Goal: Task Accomplishment & Management: Manage account settings

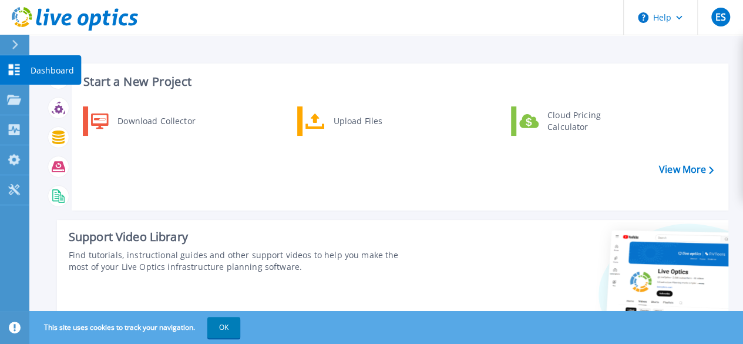
click at [56, 68] on p "Dashboard" at bounding box center [52, 70] width 43 height 31
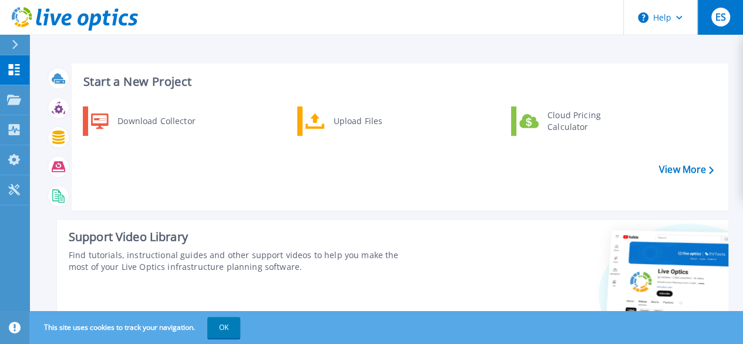
click at [723, 26] on div "ES" at bounding box center [720, 17] width 19 height 19
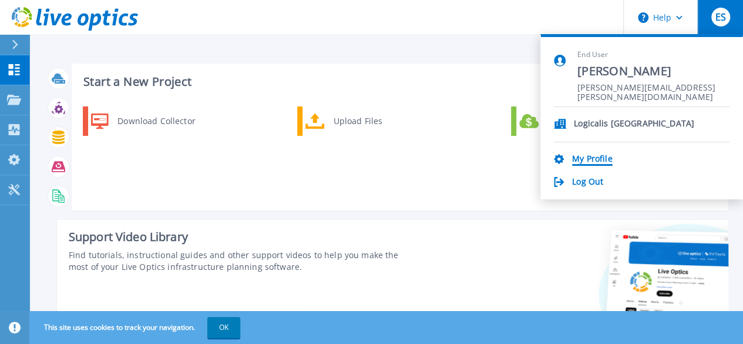
click at [591, 158] on link "My Profile" at bounding box center [592, 159] width 40 height 11
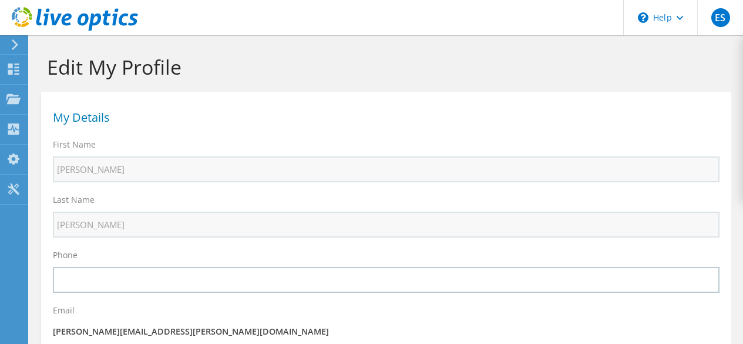
select select "48"
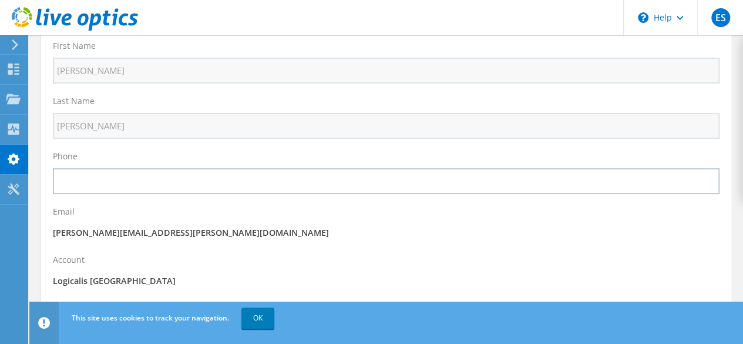
scroll to position [117, 0]
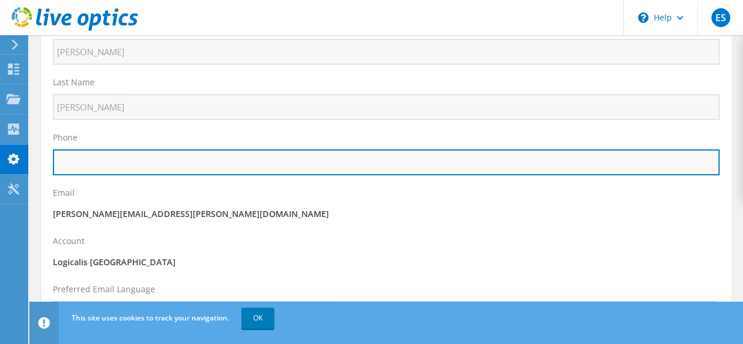
click at [177, 166] on input "text" at bounding box center [386, 162] width 667 height 26
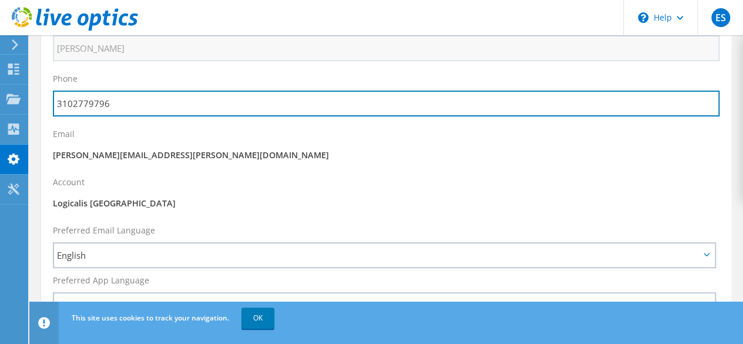
scroll to position [235, 0]
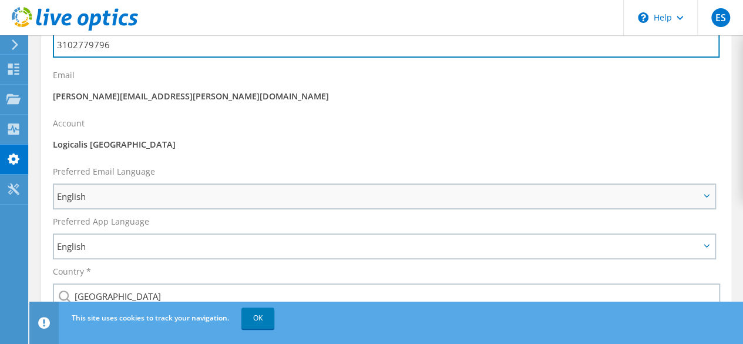
type input "3102779796"
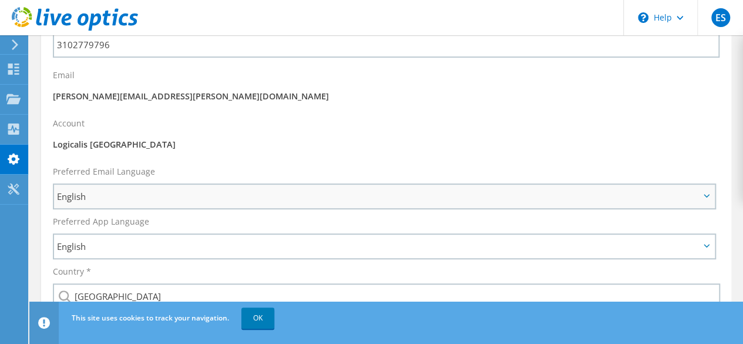
click at [180, 184] on div "English English Deutsch Español Français Italiano Polski Português Русский 한국어 …" at bounding box center [384, 196] width 663 height 26
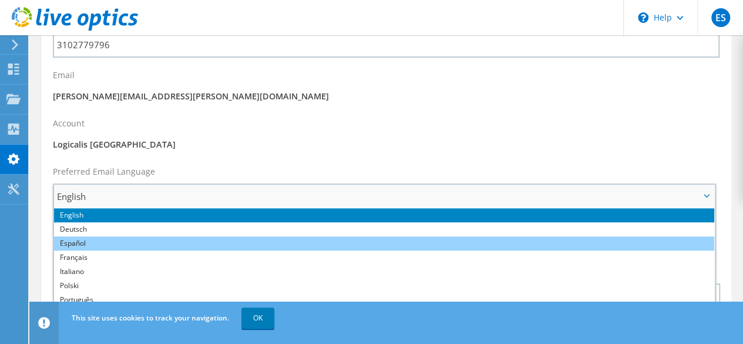
click at [116, 241] on li "Español" at bounding box center [384, 243] width 660 height 14
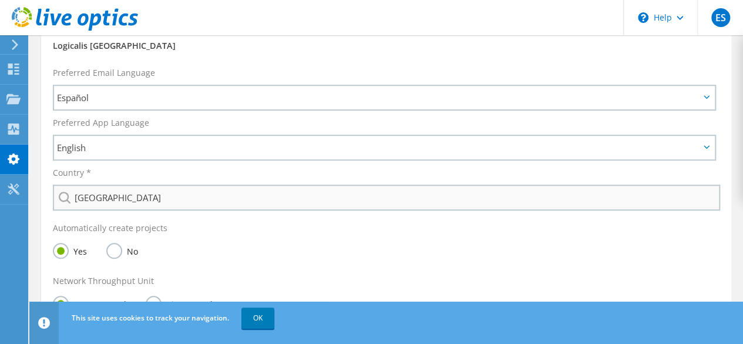
scroll to position [352, 0]
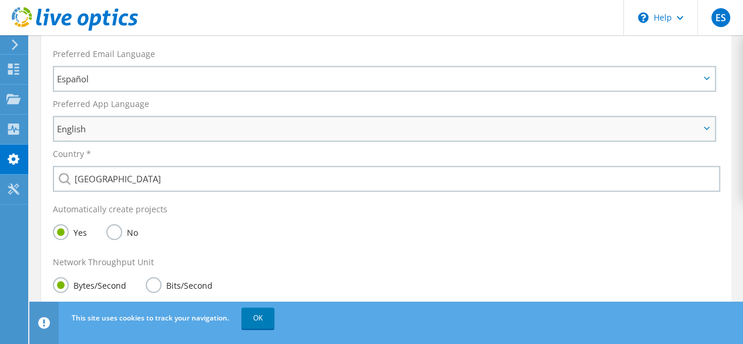
click at [153, 127] on span "English" at bounding box center [378, 129] width 642 height 14
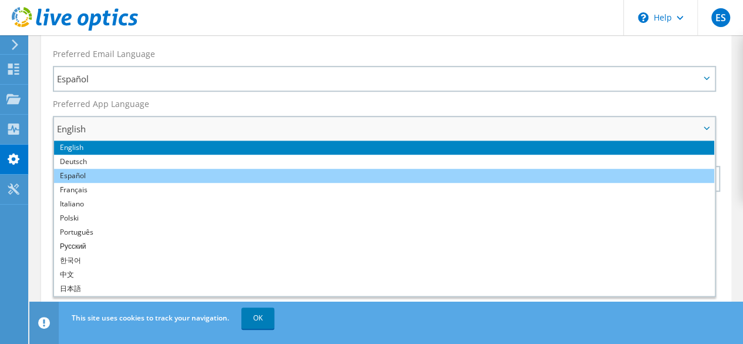
click at [86, 176] on li "Español" at bounding box center [384, 176] width 660 height 14
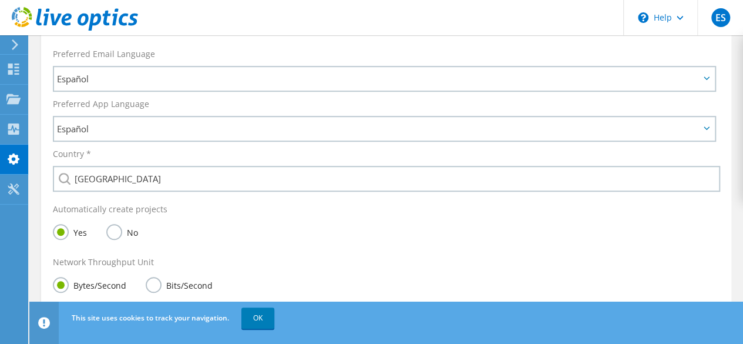
scroll to position [411, 0]
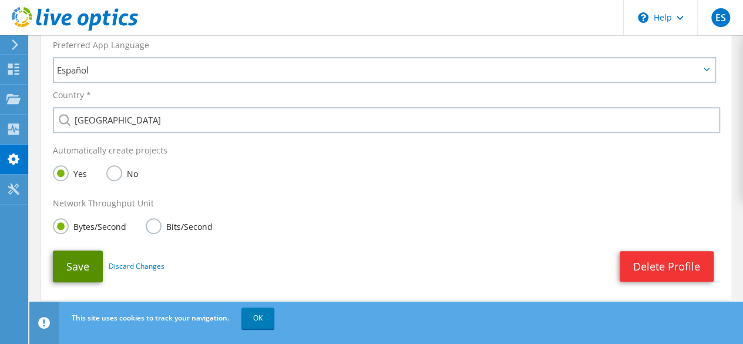
click at [89, 268] on button "Save" at bounding box center [78, 266] width 50 height 32
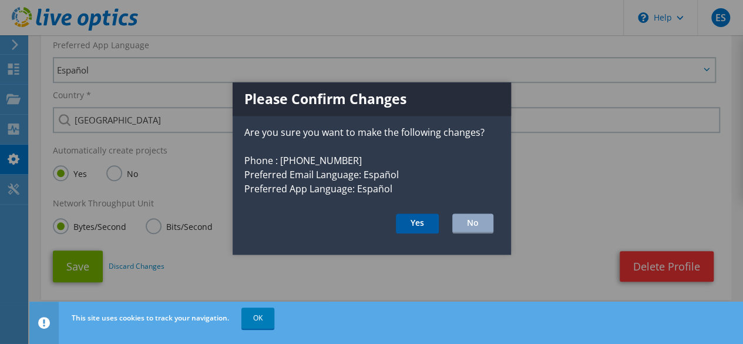
click at [421, 221] on button "Yes" at bounding box center [417, 223] width 43 height 20
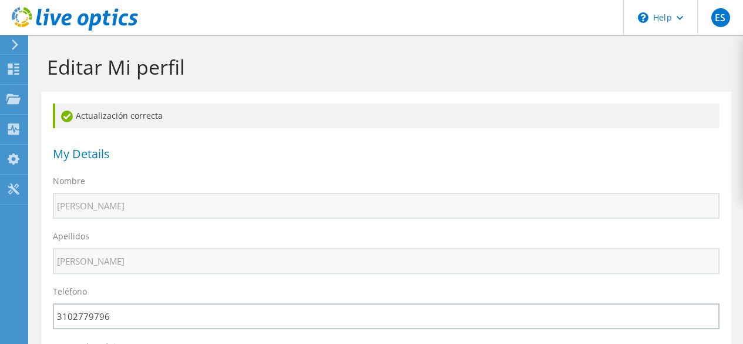
select select "48"
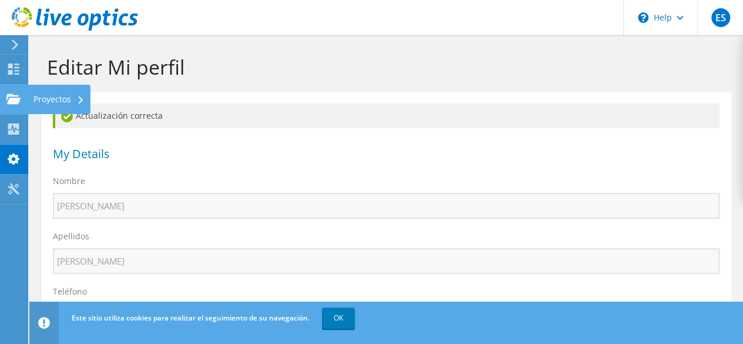
click at [12, 99] on use at bounding box center [13, 98] width 14 height 10
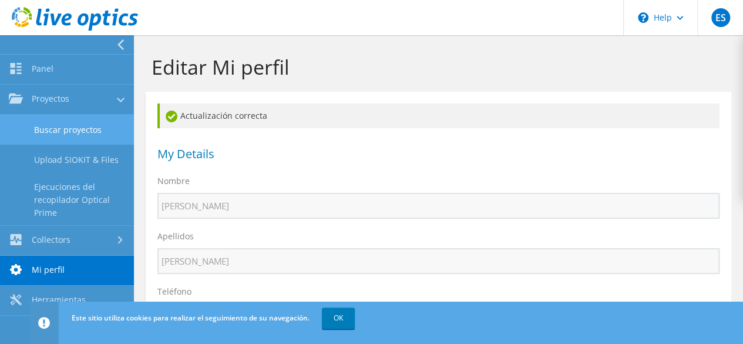
click at [93, 131] on link "Buscar proyectos" at bounding box center [67, 130] width 134 height 30
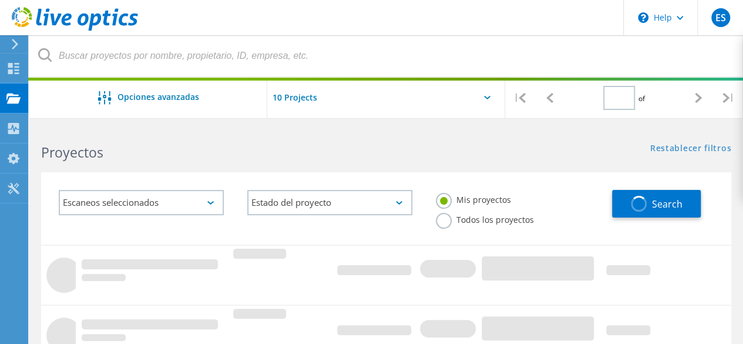
type input "1"
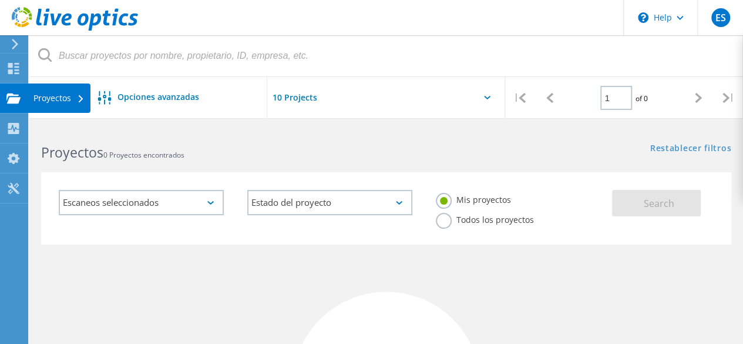
click at [13, 99] on use at bounding box center [13, 98] width 14 height 10
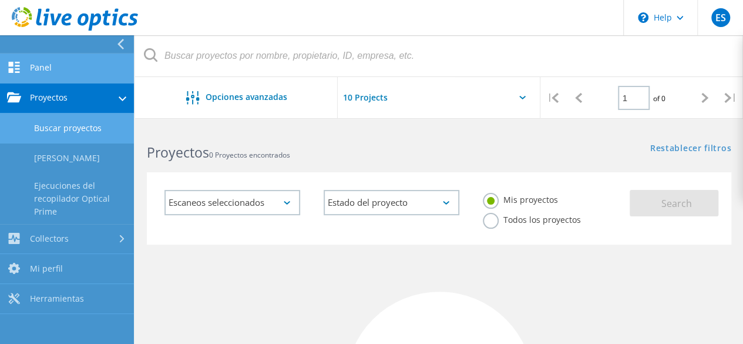
click at [38, 70] on link "Panel" at bounding box center [67, 68] width 134 height 30
